Goal: Task Accomplishment & Management: Use online tool/utility

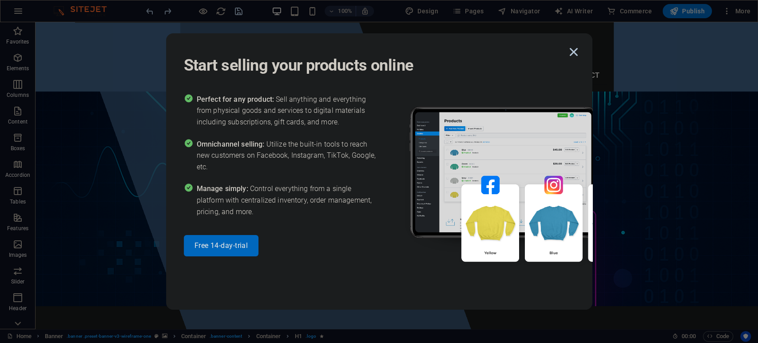
click at [575, 50] on icon "button" at bounding box center [574, 52] width 16 height 16
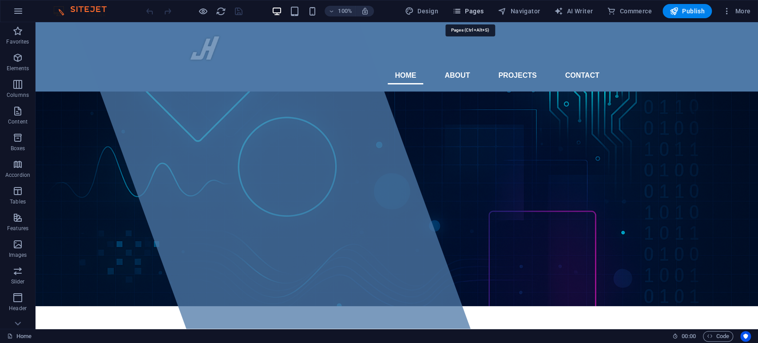
click at [479, 10] on span "Pages" at bounding box center [468, 11] width 31 height 9
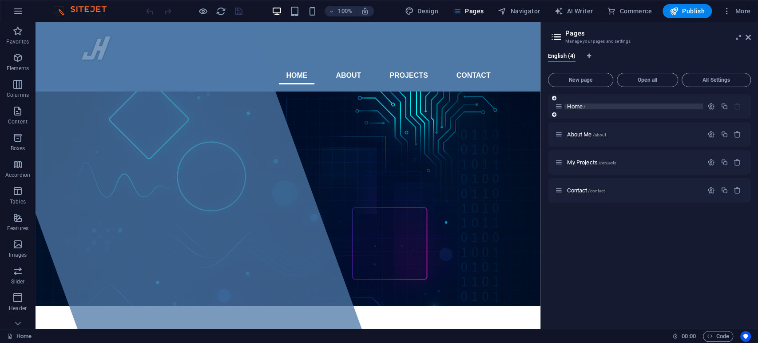
click at [580, 105] on span "Home /" at bounding box center [576, 106] width 18 height 7
click at [590, 132] on span "About Me /about" at bounding box center [586, 134] width 39 height 7
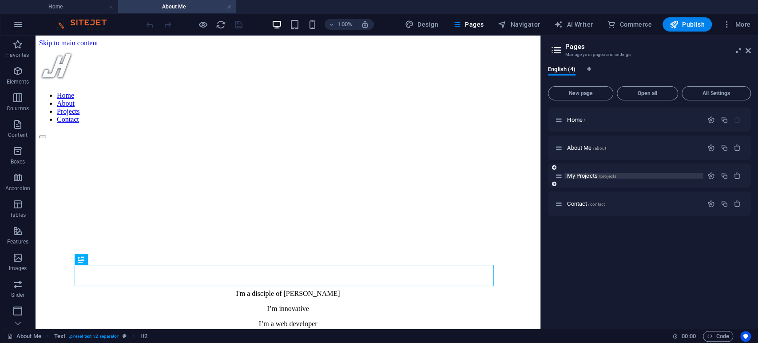
click at [585, 177] on span "My Projects /projects" at bounding box center [591, 175] width 49 height 7
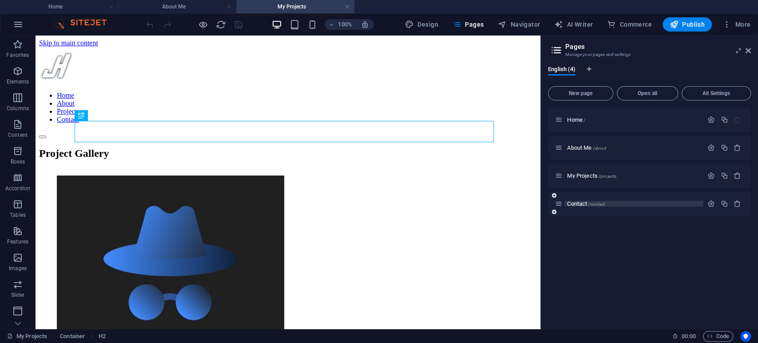
click at [582, 203] on span "Contact /contact" at bounding box center [586, 203] width 38 height 7
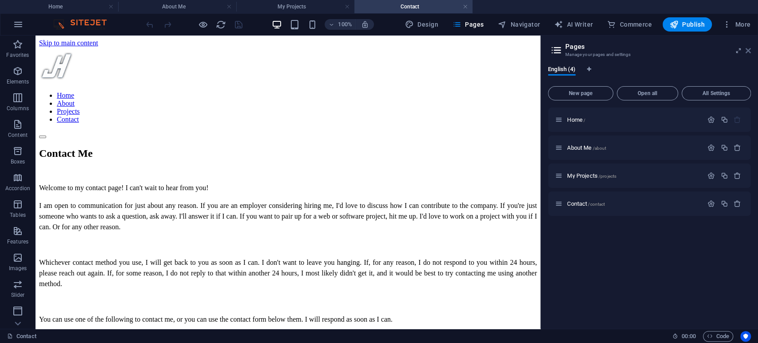
click at [749, 49] on icon at bounding box center [748, 50] width 5 height 7
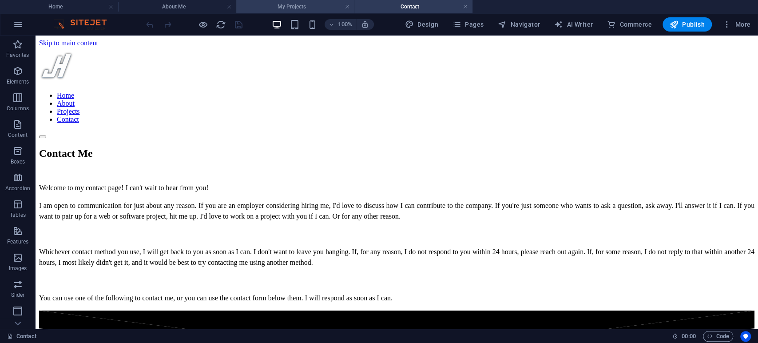
click at [298, 4] on h4 "My Projects" at bounding box center [295, 7] width 118 height 10
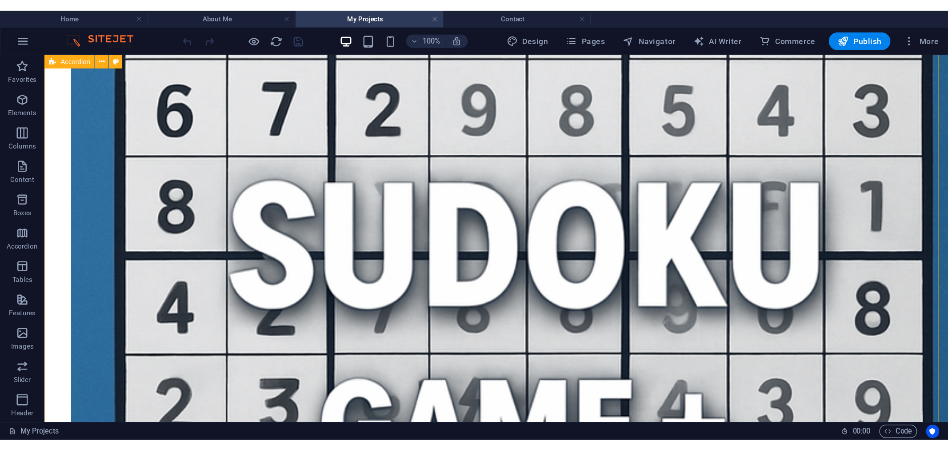
scroll to position [494, 0]
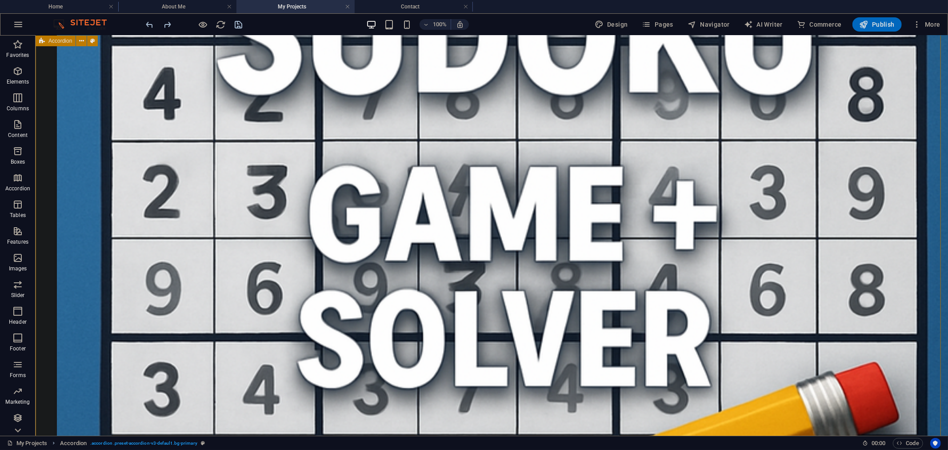
scroll to position [740, 0]
